Goal: Task Accomplishment & Management: Use online tool/utility

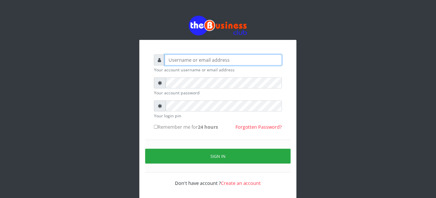
type input "elbally"
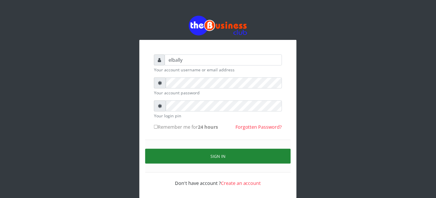
click at [197, 154] on button "Sign in" at bounding box center [218, 156] width 146 height 15
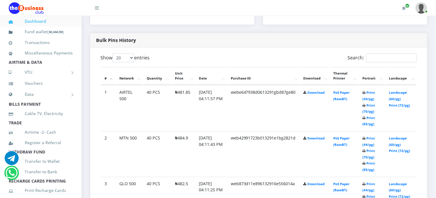
click at [271, 136] on td "web42991723b013291e1bg2821d" at bounding box center [263, 153] width 72 height 45
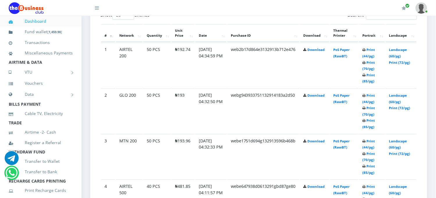
scroll to position [336, 0]
